Goal: Information Seeking & Learning: Learn about a topic

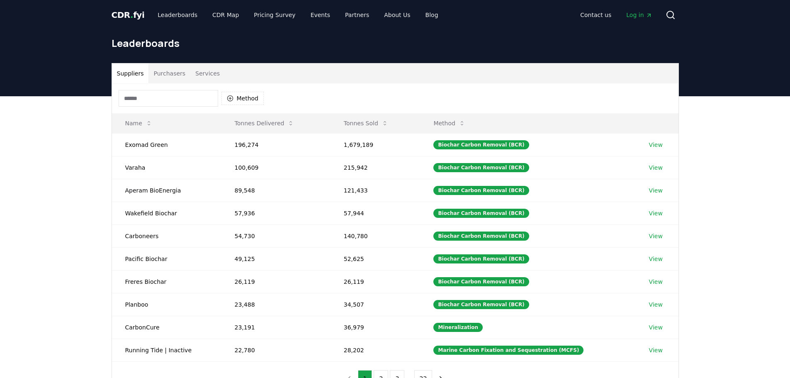
click at [167, 103] on input at bounding box center [169, 98] width 100 height 17
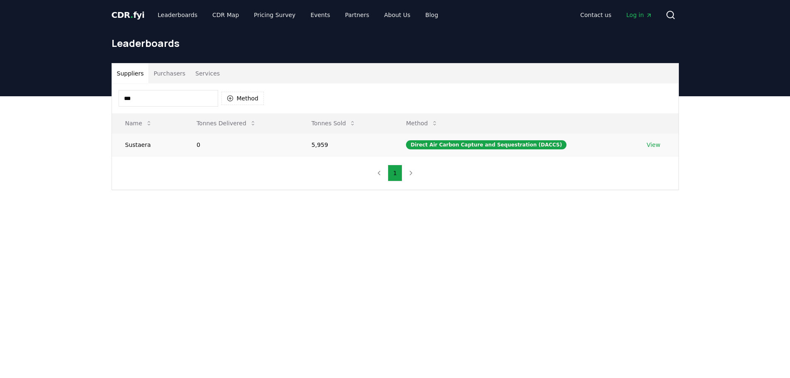
type input "***"
click at [647, 146] on link "View" at bounding box center [653, 145] width 14 height 8
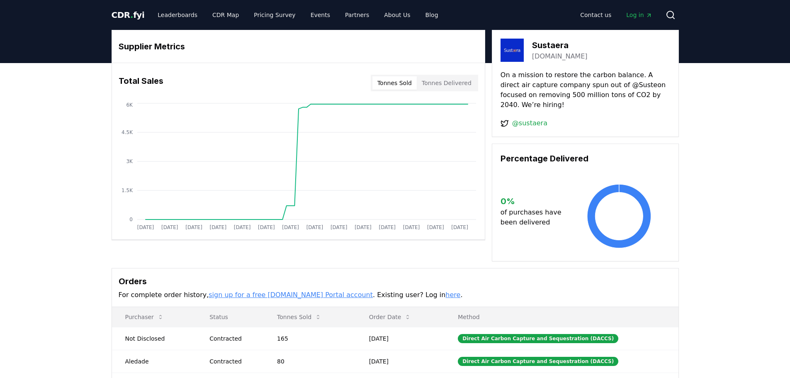
click at [118, 13] on span "CDR . fyi" at bounding box center [128, 15] width 33 height 10
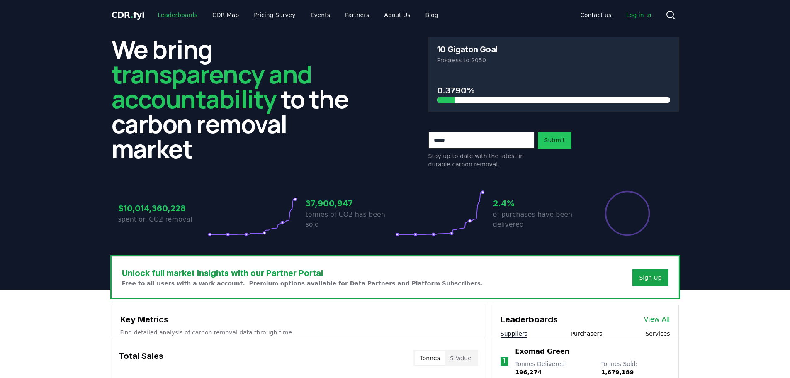
click at [172, 14] on link "Leaderboards" at bounding box center [177, 14] width 53 height 15
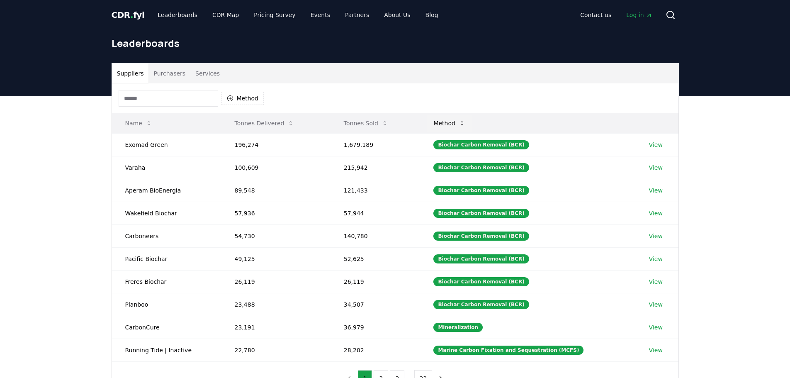
click at [452, 125] on button "Method" at bounding box center [449, 123] width 45 height 17
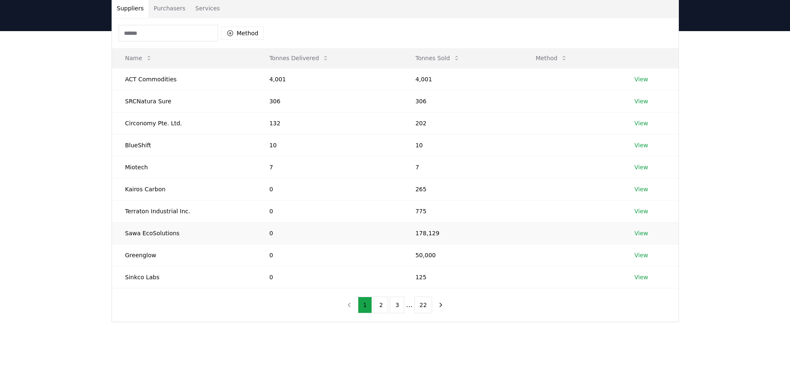
scroll to position [41, 0]
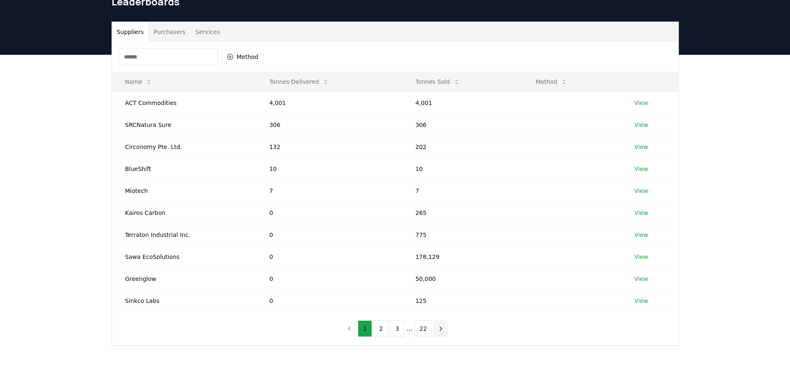
click at [439, 330] on icon "next page" at bounding box center [440, 328] width 7 height 7
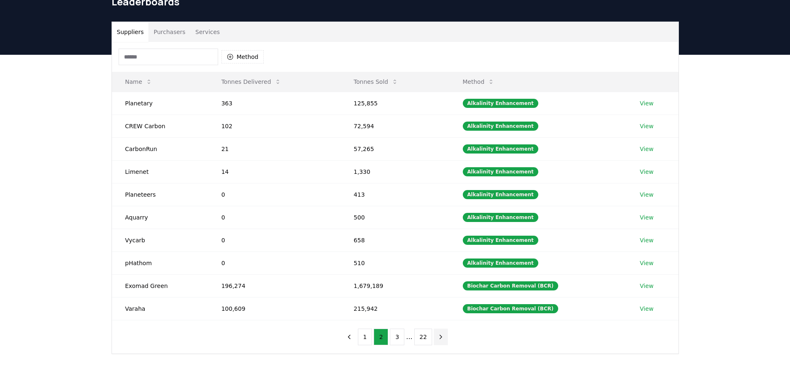
click at [440, 340] on button "next page" at bounding box center [441, 336] width 14 height 17
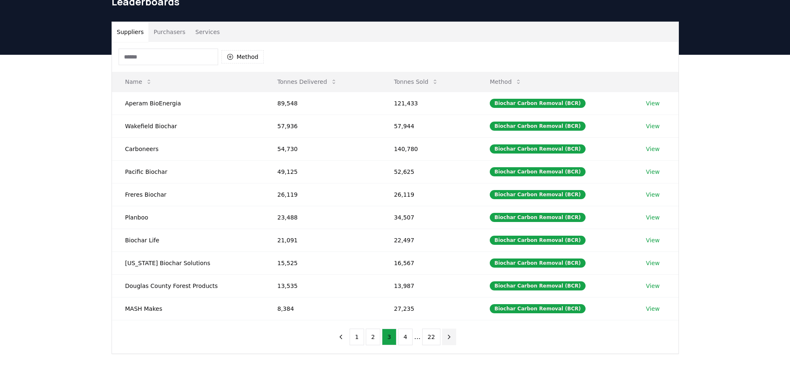
click at [447, 338] on icon "next page" at bounding box center [448, 336] width 7 height 7
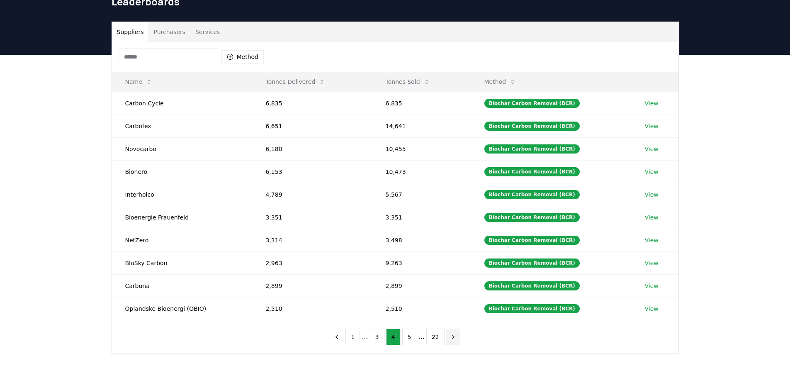
click at [450, 338] on icon "next page" at bounding box center [453, 336] width 7 height 7
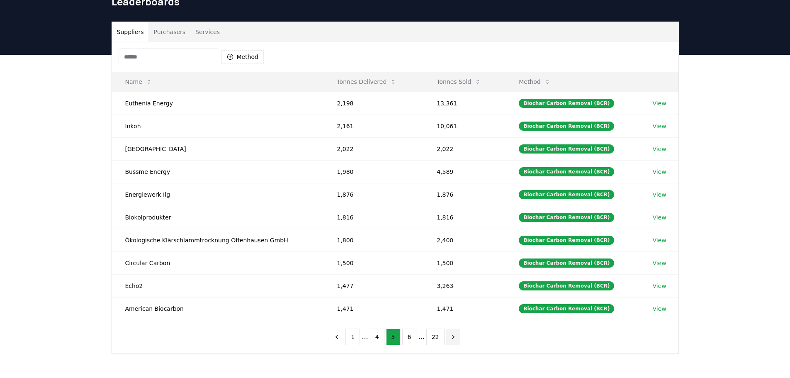
click at [452, 337] on icon "next page" at bounding box center [453, 336] width 7 height 7
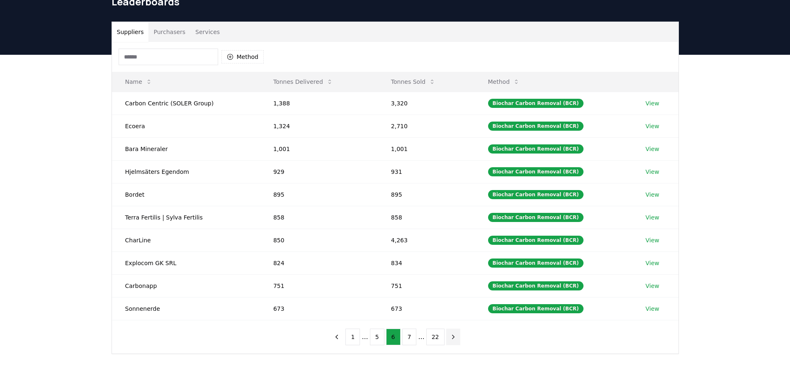
click at [452, 337] on icon "next page" at bounding box center [453, 336] width 7 height 7
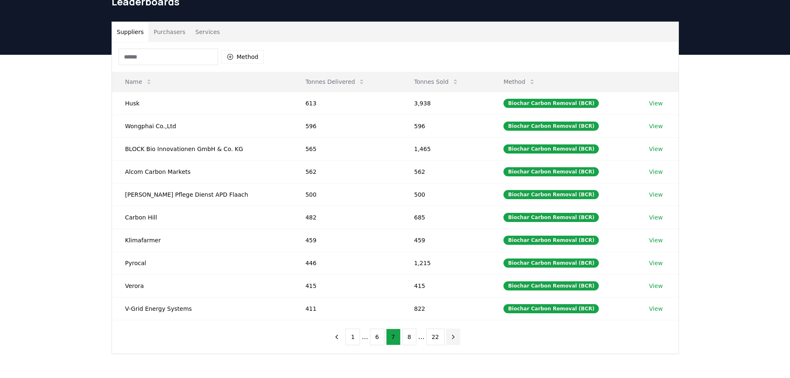
click at [452, 337] on icon "next page" at bounding box center [453, 336] width 7 height 7
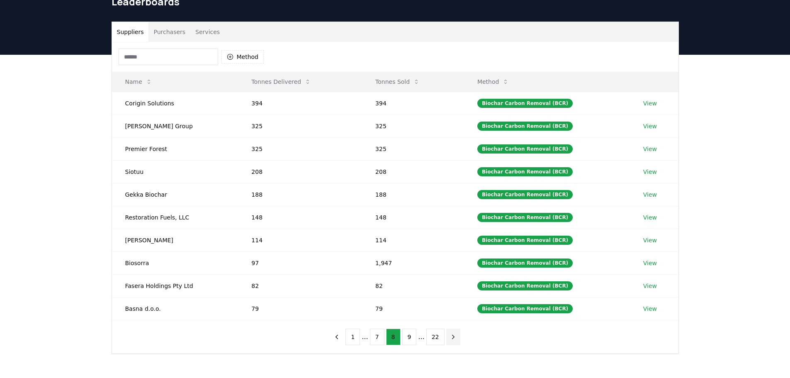
click at [452, 337] on icon "next page" at bounding box center [453, 336] width 7 height 7
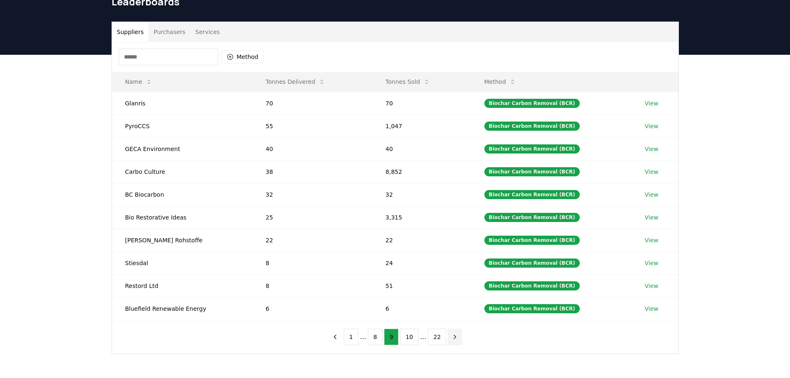
click at [452, 337] on icon "next page" at bounding box center [454, 336] width 7 height 7
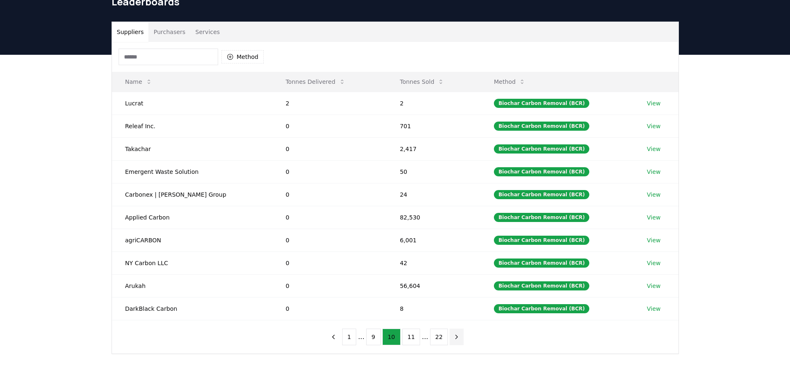
click at [456, 337] on icon "next page" at bounding box center [457, 337] width 2 height 4
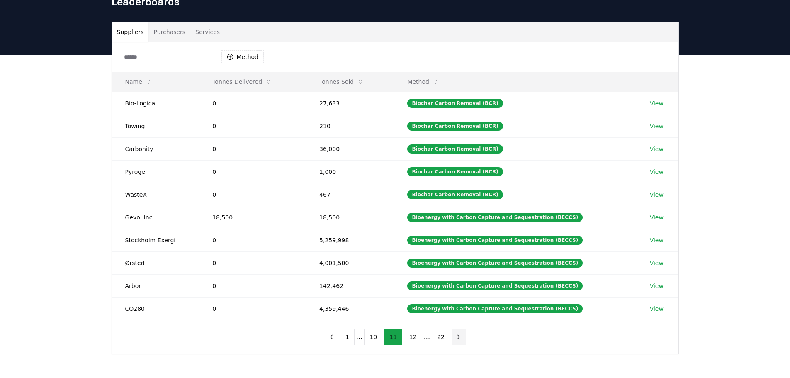
click at [455, 338] on icon "next page" at bounding box center [458, 336] width 7 height 7
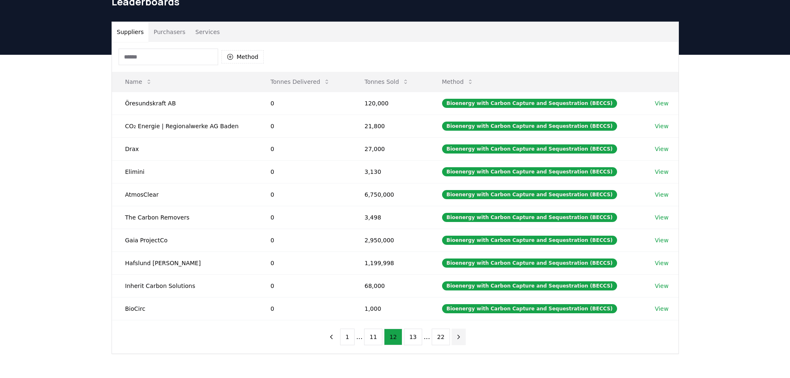
click at [455, 338] on icon "next page" at bounding box center [458, 336] width 7 height 7
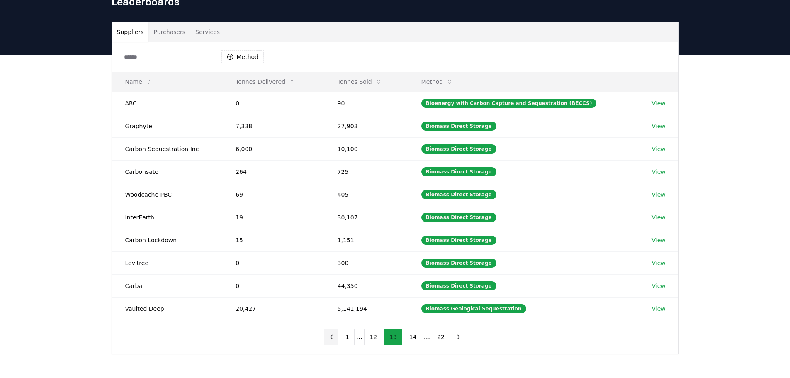
click at [333, 335] on icon "previous page" at bounding box center [331, 336] width 7 height 7
